Goal: Task Accomplishment & Management: Manage account settings

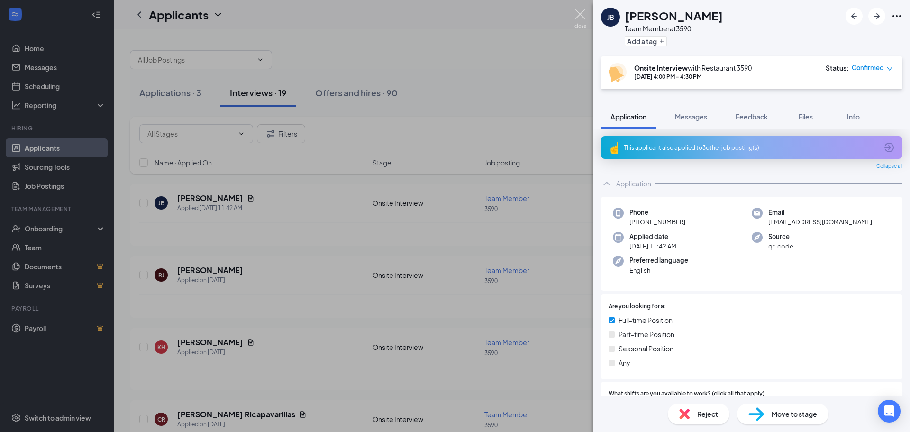
click at [581, 14] on img at bounding box center [581, 18] width 12 height 18
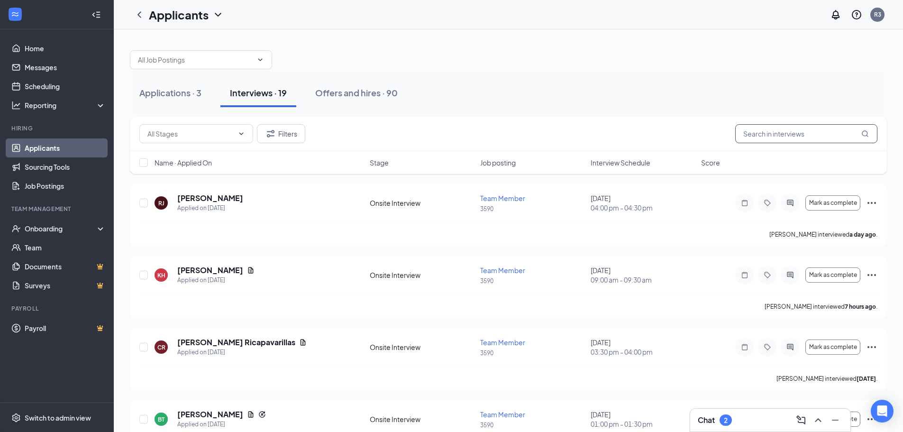
click at [785, 138] on input "text" at bounding box center [806, 133] width 142 height 19
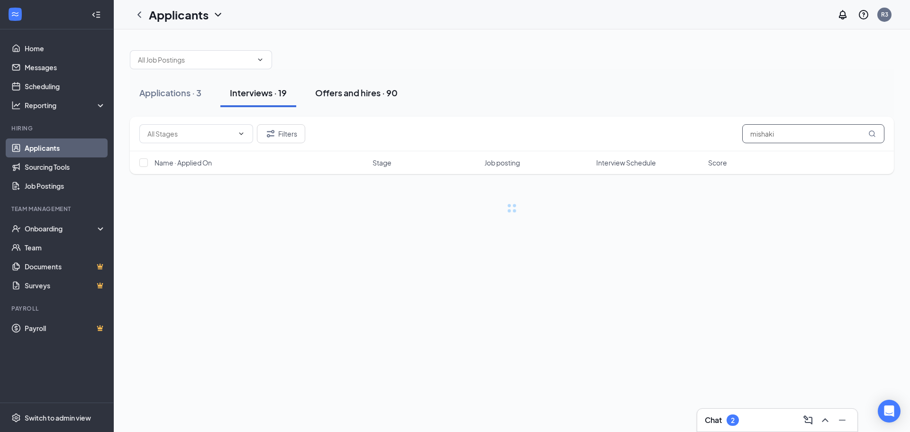
type input "mishaki"
click at [353, 94] on div "Offers and hires · 90" at bounding box center [356, 93] width 82 height 12
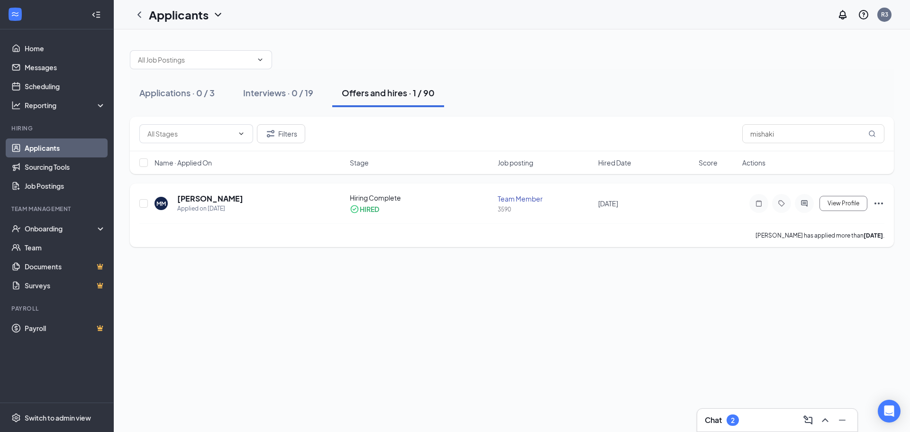
click at [506, 199] on div "Team Member" at bounding box center [545, 198] width 95 height 9
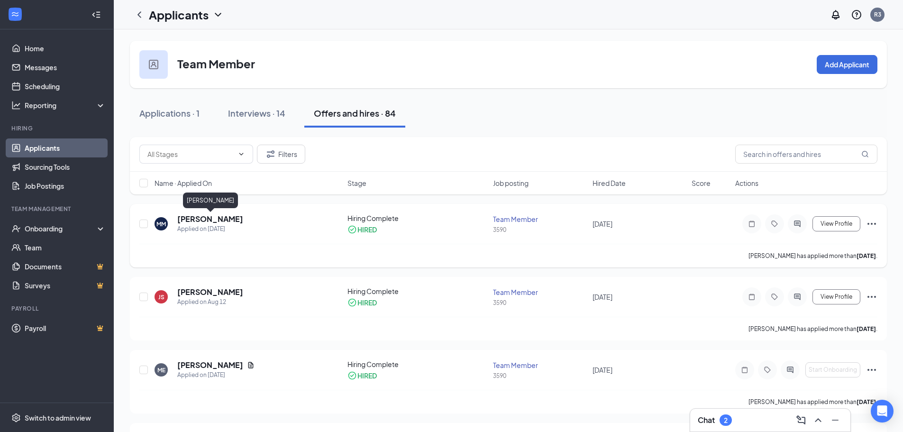
click at [211, 222] on h5 "[PERSON_NAME]" at bounding box center [210, 219] width 66 height 10
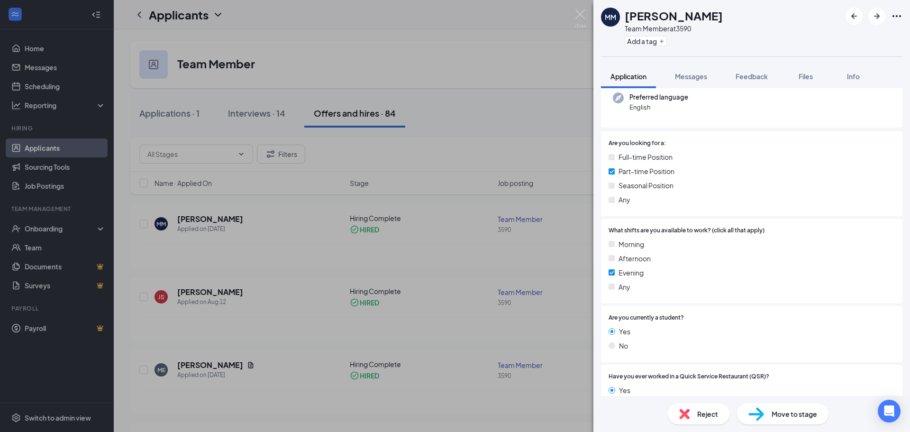
scroll to position [111, 0]
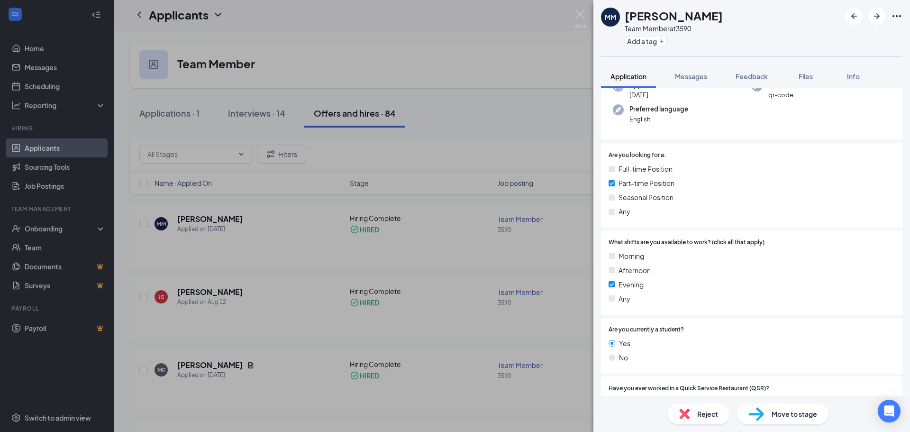
click at [457, 128] on div "MM [PERSON_NAME] Mmbondo Team Member at 3590 Add a tag Application Messages Fee…" at bounding box center [455, 216] width 910 height 432
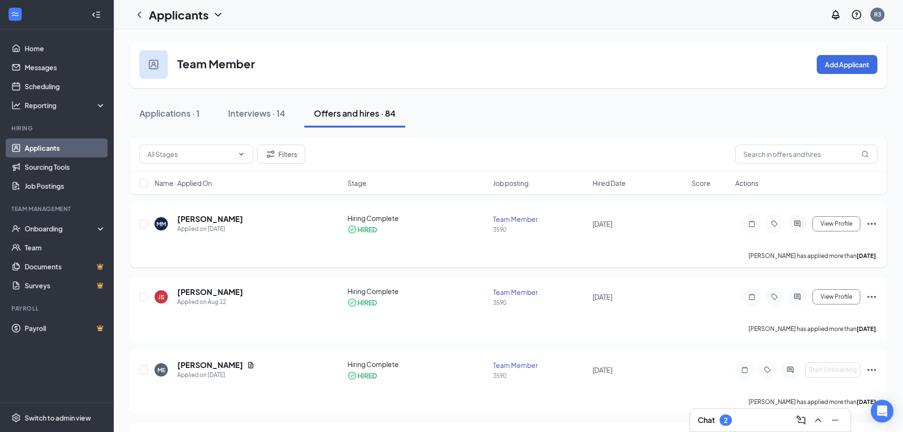
click at [504, 221] on div "Team Member" at bounding box center [539, 218] width 93 height 9
click at [831, 226] on span "View Profile" at bounding box center [837, 223] width 32 height 7
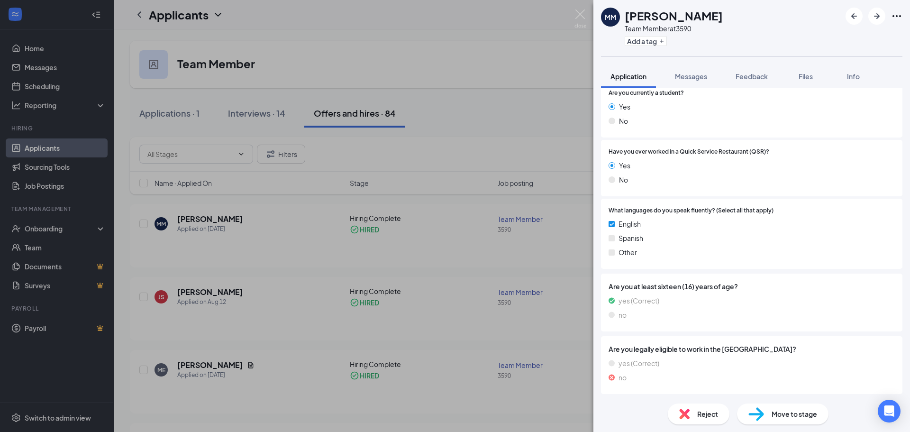
scroll to position [348, 0]
click at [785, 411] on span "Move to stage" at bounding box center [795, 414] width 46 height 10
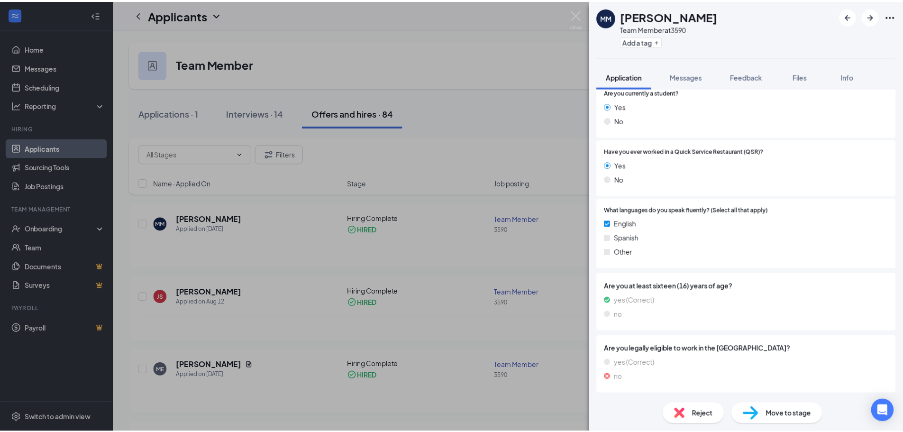
scroll to position [345, 0]
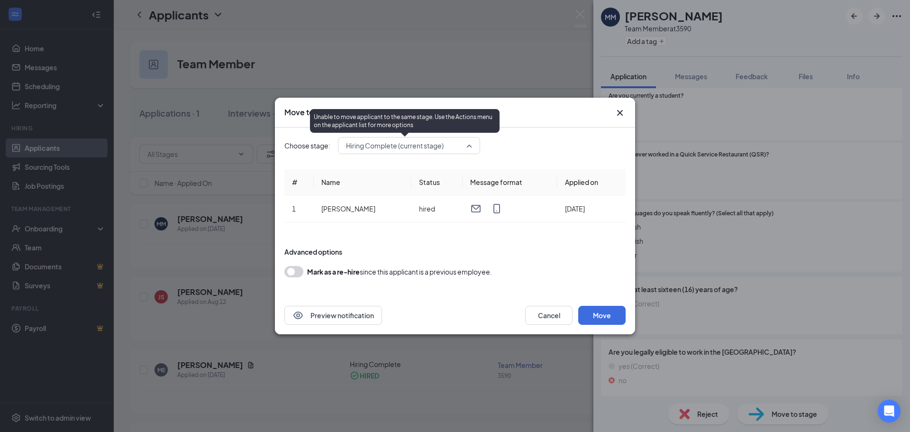
click at [460, 148] on span "Hiring Complete (current stage)" at bounding box center [405, 145] width 118 height 14
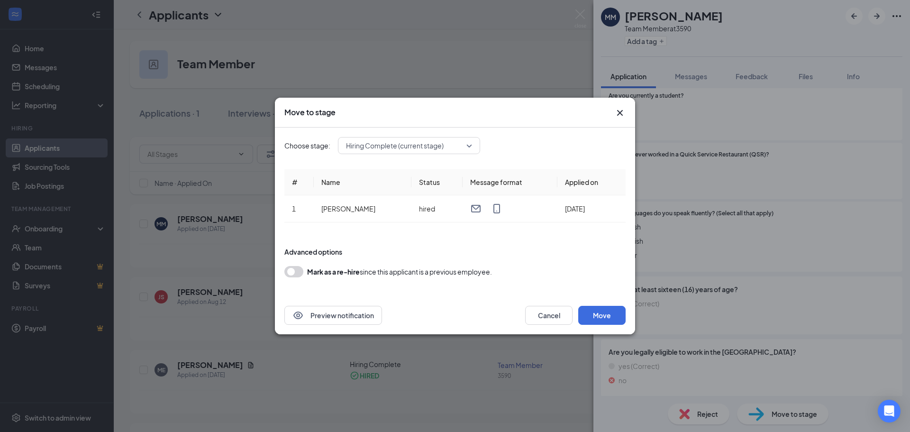
click at [619, 112] on icon "Cross" at bounding box center [620, 113] width 6 height 6
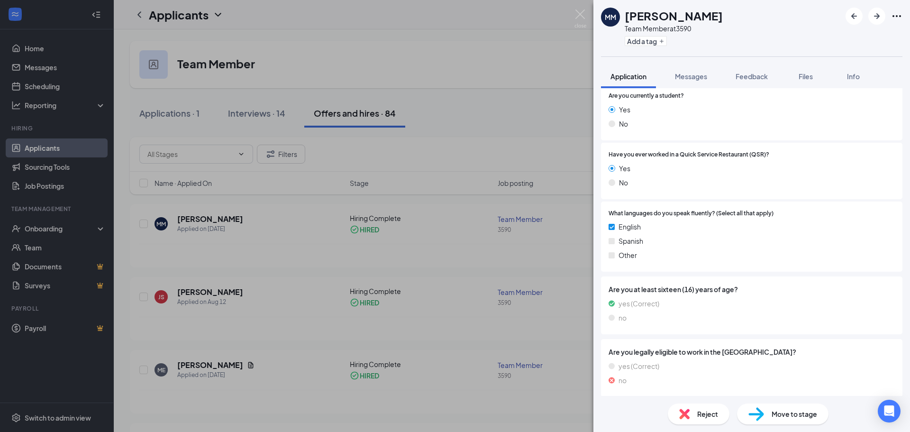
click at [557, 66] on div "MM [PERSON_NAME] Mmbondo Team Member at 3590 Add a tag Application Messages Fee…" at bounding box center [455, 216] width 910 height 432
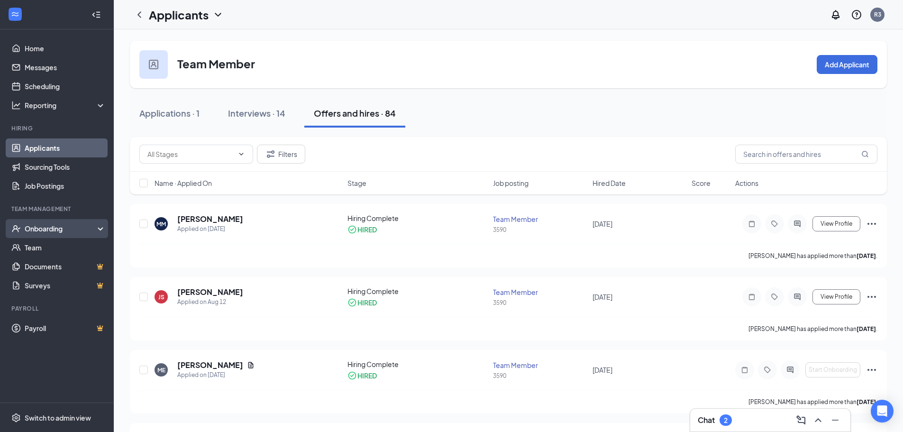
click at [36, 226] on div "Onboarding" at bounding box center [61, 228] width 73 height 9
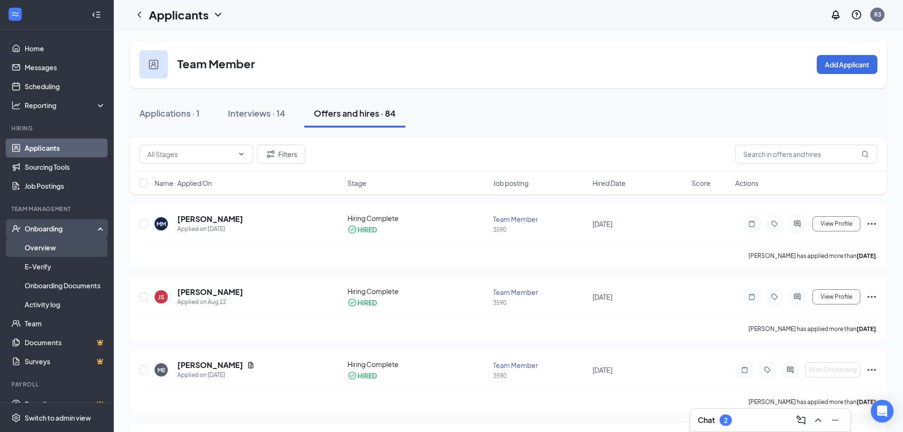
click at [52, 251] on link "Overview" at bounding box center [65, 247] width 81 height 19
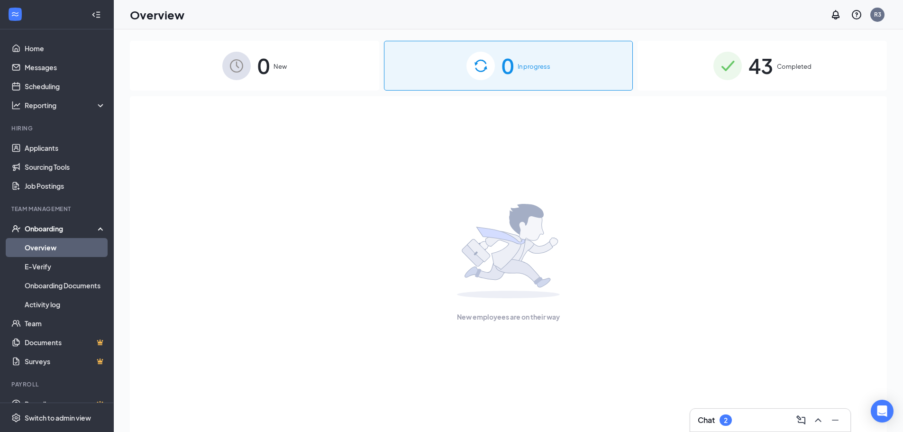
click at [763, 73] on span "43" at bounding box center [760, 65] width 25 height 33
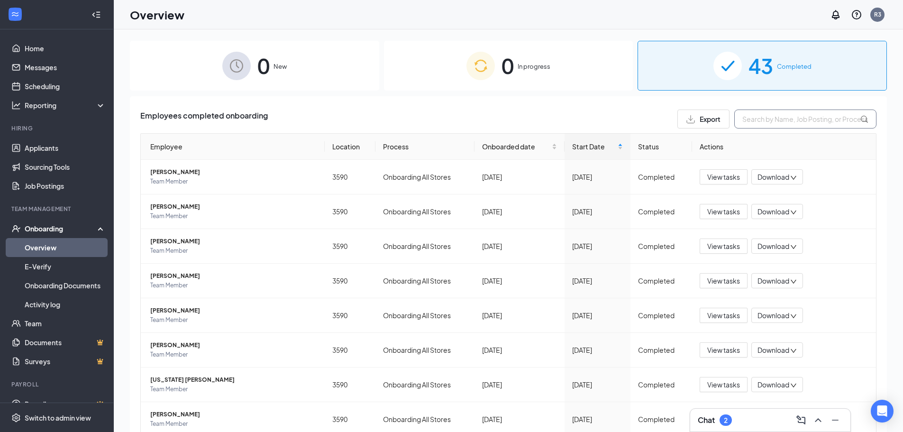
click at [785, 125] on input "text" at bounding box center [805, 118] width 142 height 19
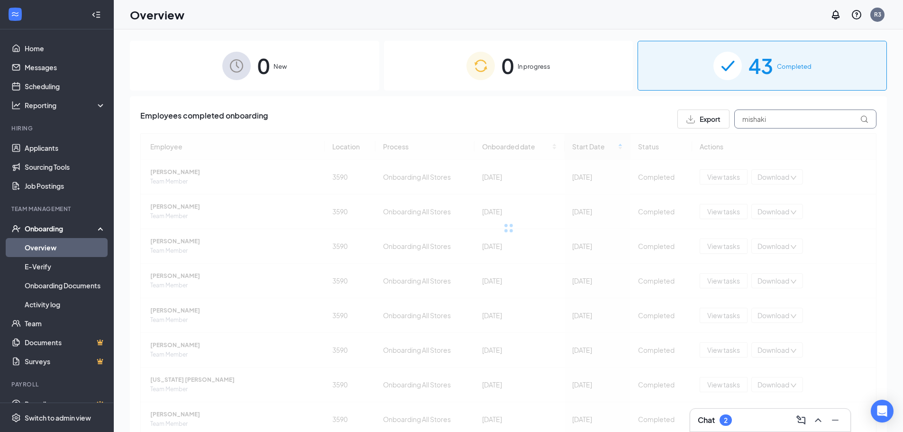
type input "mishaki"
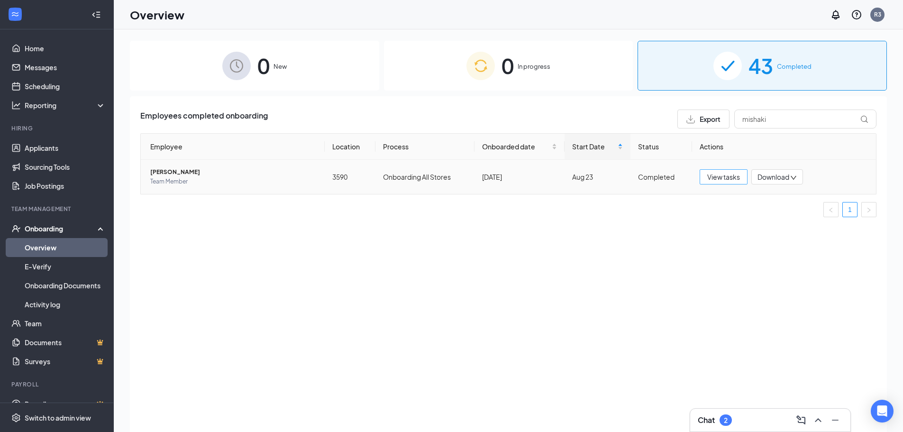
click at [722, 179] on span "View tasks" at bounding box center [723, 177] width 33 height 10
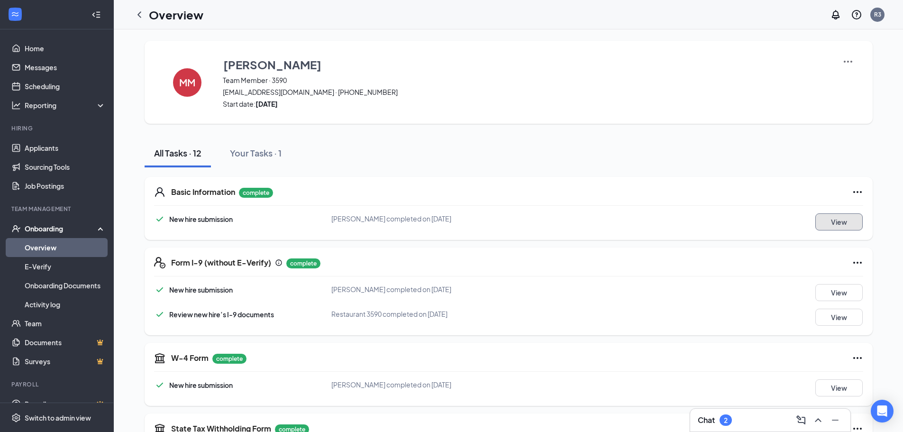
click at [832, 226] on button "View" at bounding box center [838, 221] width 47 height 17
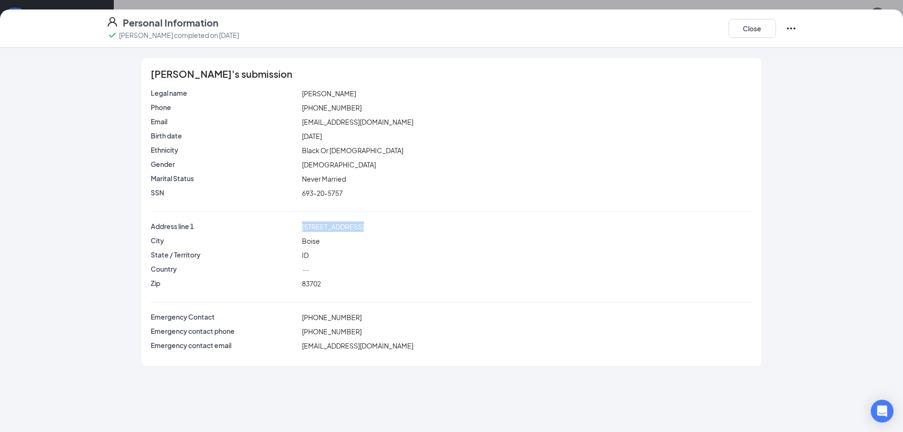
drag, startPoint x: 302, startPoint y: 226, endPoint x: 356, endPoint y: 223, distance: 53.6
click at [356, 223] on span "[STREET_ADDRESS]" at bounding box center [333, 226] width 62 height 9
copy span "[STREET_ADDRESS]"
click at [292, 265] on p "Country" at bounding box center [224, 268] width 147 height 9
click at [321, 109] on span "[PHONE_NUMBER]" at bounding box center [332, 107] width 60 height 9
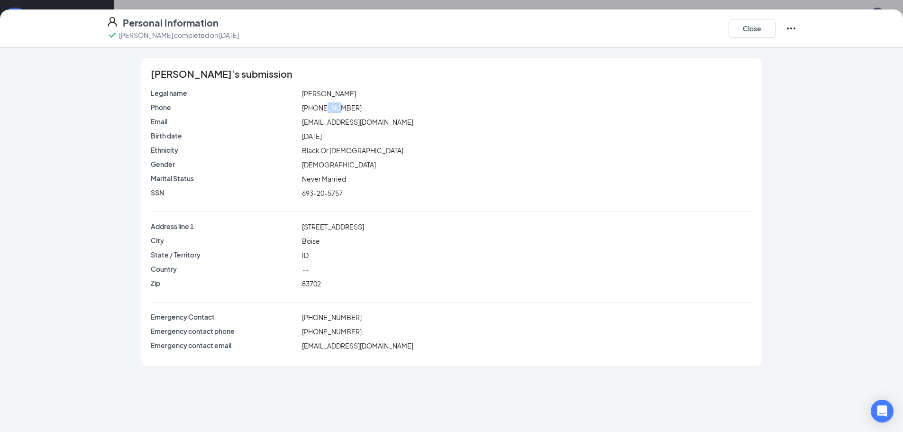
click at [321, 109] on span "[PHONE_NUMBER]" at bounding box center [332, 107] width 60 height 9
copy span "[PHONE_NUMBER]"
click at [332, 346] on span "[EMAIL_ADDRESS][DOMAIN_NAME]" at bounding box center [357, 345] width 111 height 9
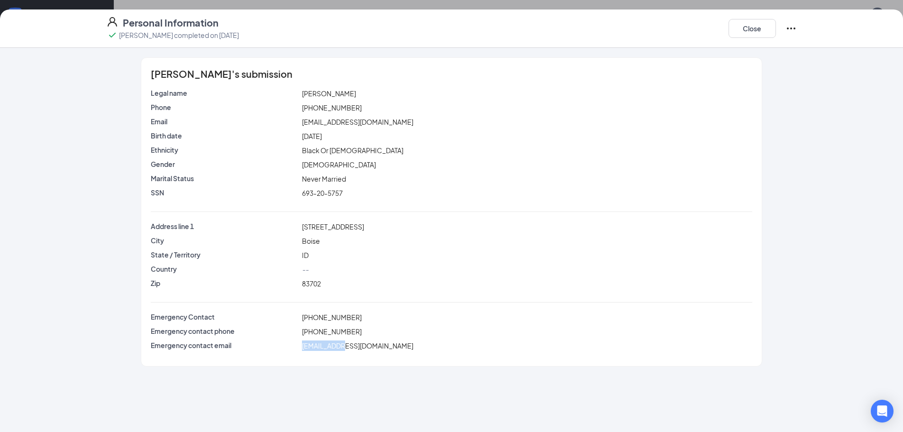
click at [332, 346] on span "[EMAIL_ADDRESS][DOMAIN_NAME]" at bounding box center [357, 345] width 111 height 9
click at [343, 123] on span "[EMAIL_ADDRESS][DOMAIN_NAME]" at bounding box center [357, 122] width 111 height 9
copy span "[EMAIL_ADDRESS][DOMAIN_NAME]"
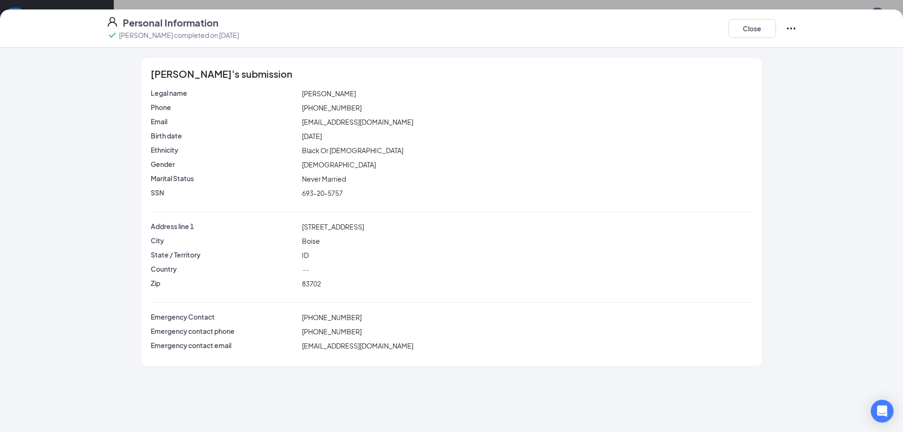
click at [307, 287] on span "83702" at bounding box center [311, 283] width 19 height 9
copy span "83702"
